Goal: Task Accomplishment & Management: Use online tool/utility

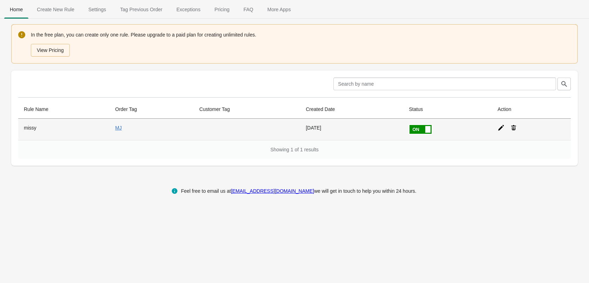
click at [498, 127] on icon at bounding box center [501, 127] width 7 height 7
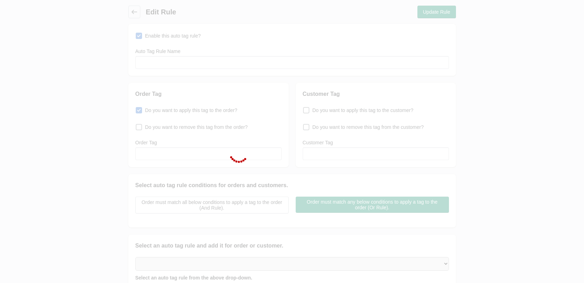
type input "missy"
checkbox input "true"
type input "MJ"
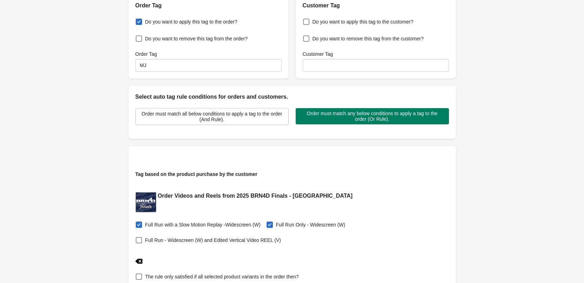
scroll to position [117, 0]
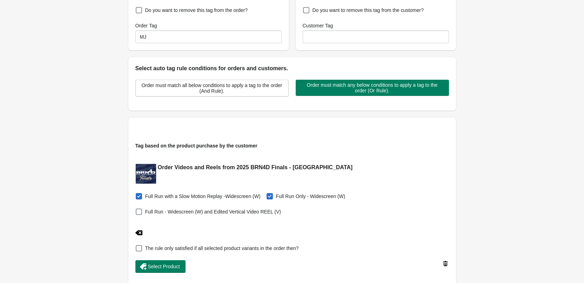
click at [140, 232] on icon at bounding box center [138, 232] width 7 height 7
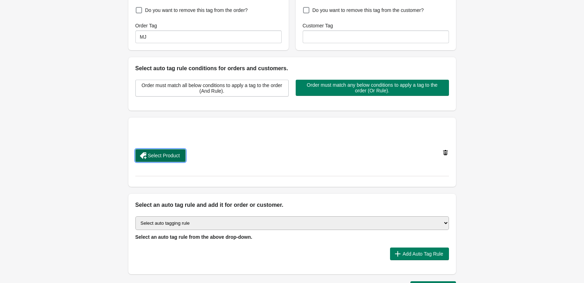
click at [165, 154] on span "Select Product" at bounding box center [164, 156] width 32 height 6
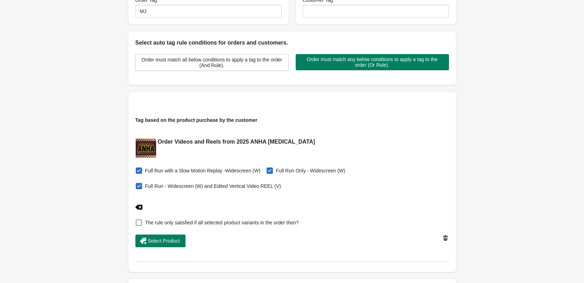
scroll to position [164, 0]
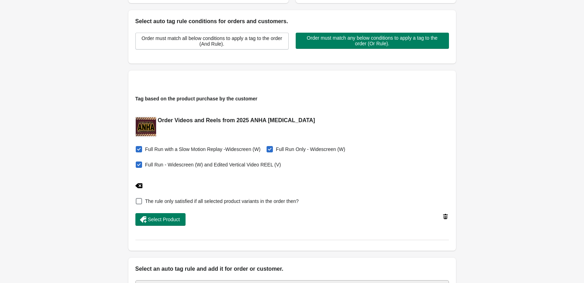
click at [138, 164] on span at bounding box center [139, 164] width 6 height 6
click at [138, 163] on input "Full Run - Widescreen (W) and Edited Vertical Video REEL (V)" at bounding box center [137, 162] width 0 height 0
checkbox input "false"
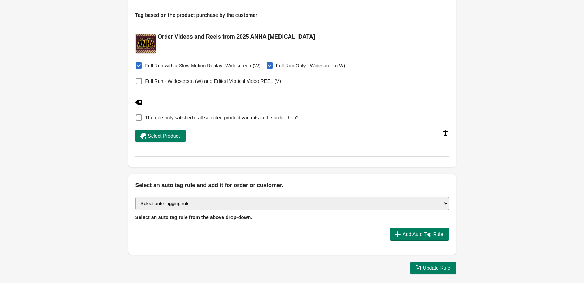
scroll to position [257, 0]
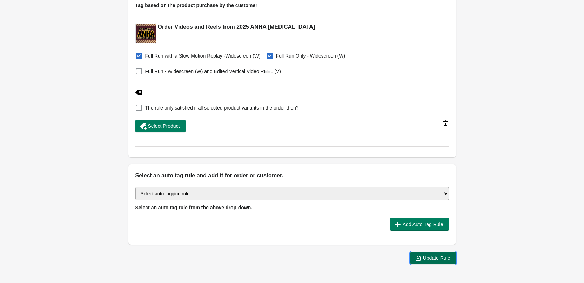
click at [433, 259] on span "Update Rule" at bounding box center [436, 258] width 27 height 6
